Goal: Task Accomplishment & Management: Use online tool/utility

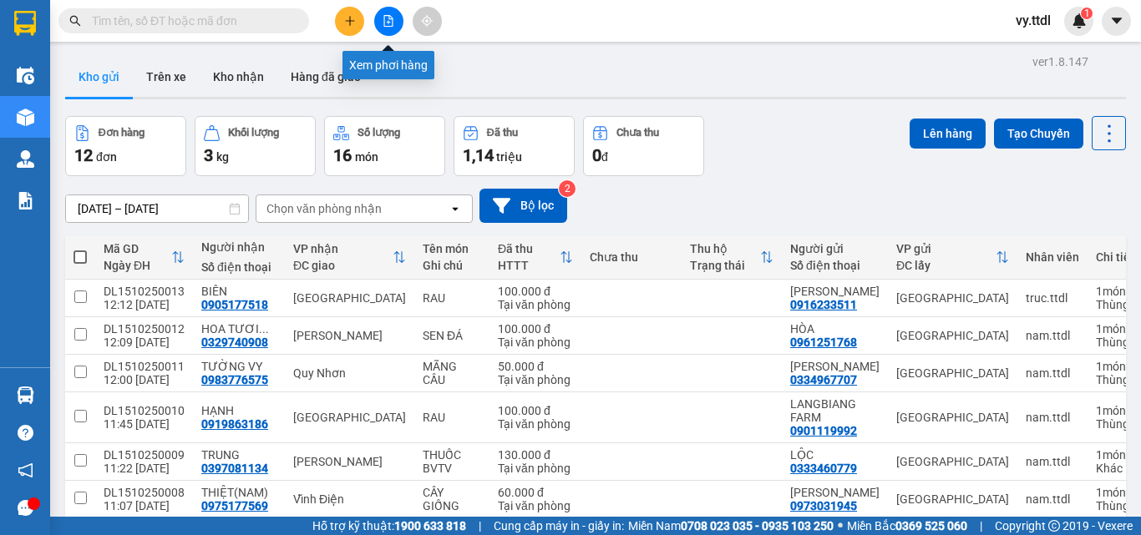
click at [395, 20] on button at bounding box center [388, 21] width 29 height 29
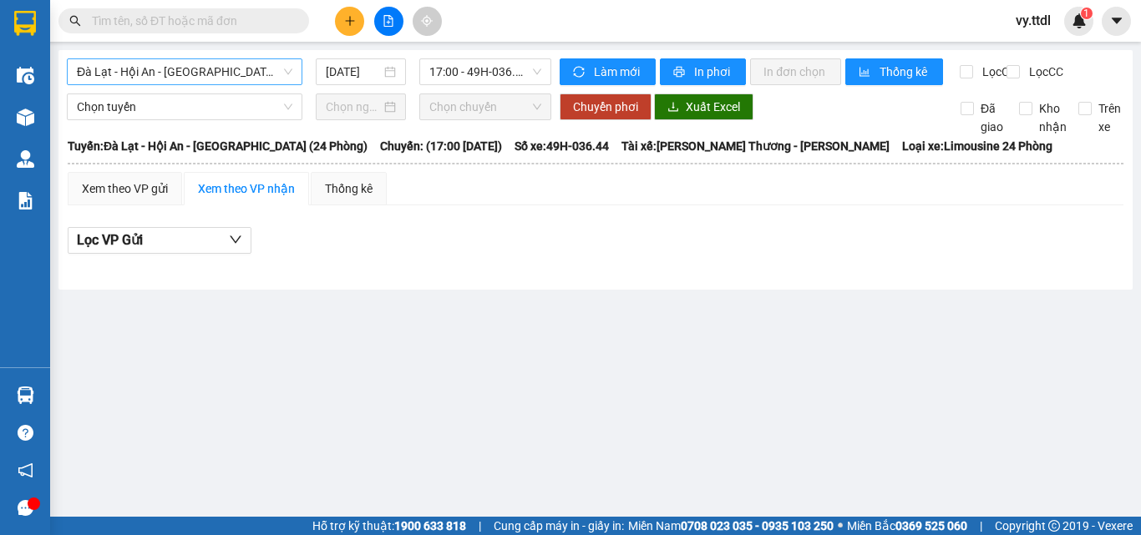
click at [170, 75] on span "Đà Lạt - Hội An - Đà Nẵng (24 Phòng)" at bounding box center [184, 71] width 215 height 25
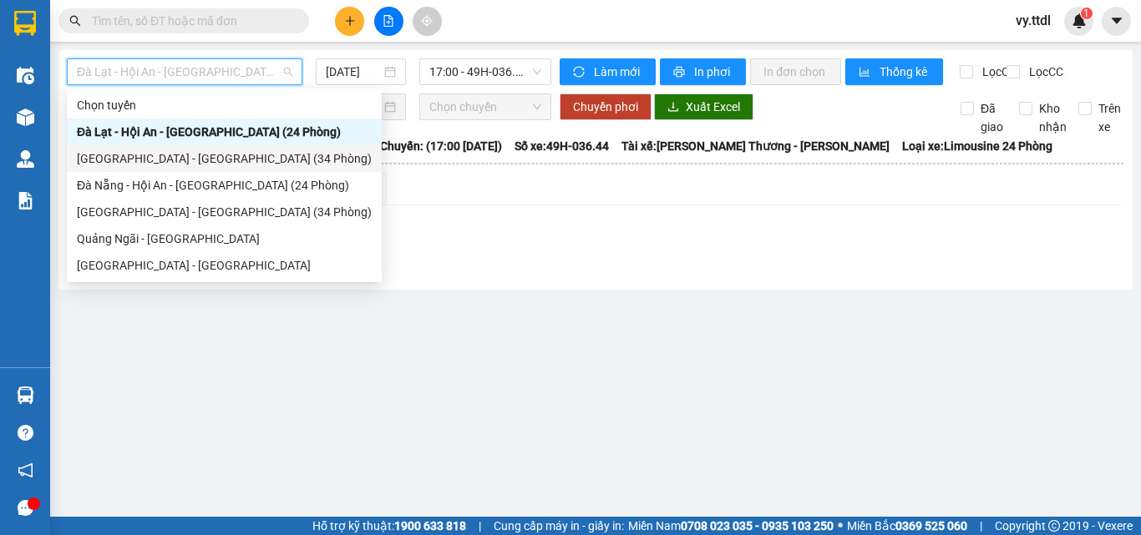
click at [207, 153] on div "Đà Lạt - Đà Nẵng (34 Phòng)" at bounding box center [224, 158] width 295 height 18
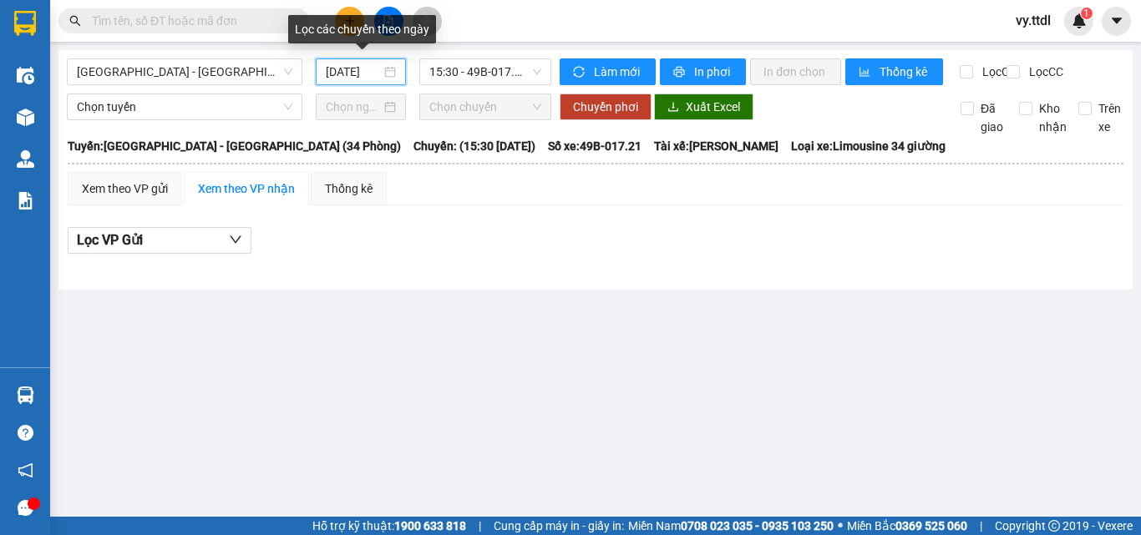
click at [377, 73] on input "15/10/2025" at bounding box center [353, 72] width 55 height 18
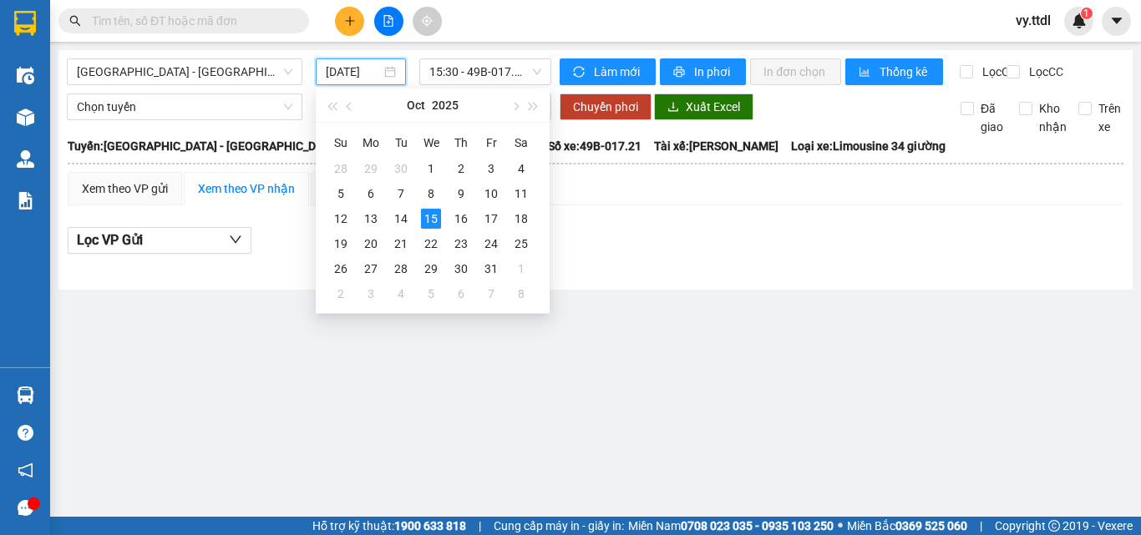
type input "15/10/2025"
click at [227, 28] on input "text" at bounding box center [190, 21] width 197 height 18
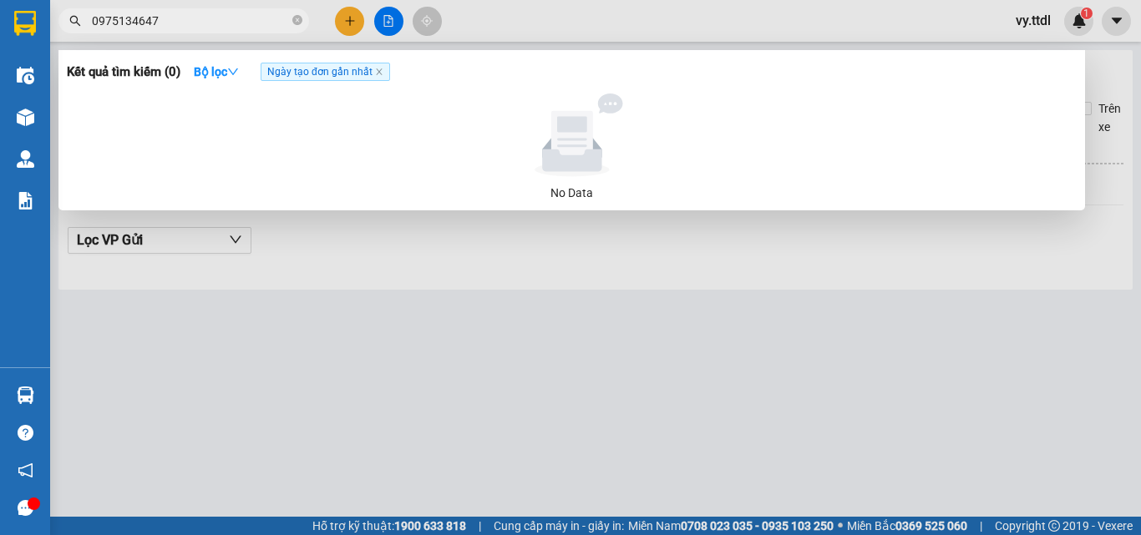
click at [200, 20] on input "0975134647" at bounding box center [190, 21] width 197 height 18
click at [209, 18] on input "0975134647" at bounding box center [190, 21] width 197 height 18
type input "0975134647"
